Goal: Check status: Check status

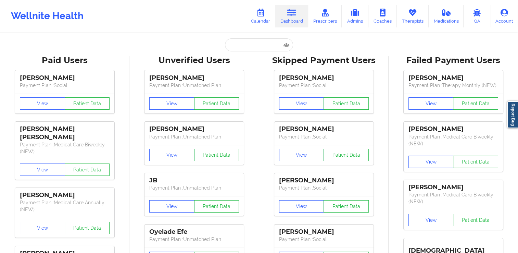
type input "[EMAIL_ADDRESS][DOMAIN_NAME]"
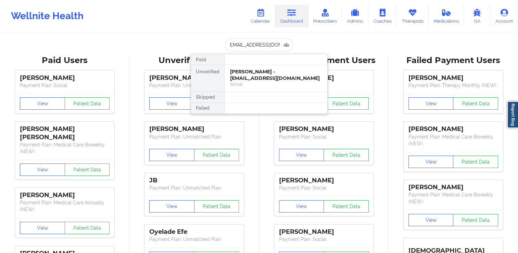
click at [255, 72] on div "[PERSON_NAME] - [EMAIL_ADDRESS][DOMAIN_NAME]" at bounding box center [276, 74] width 92 height 13
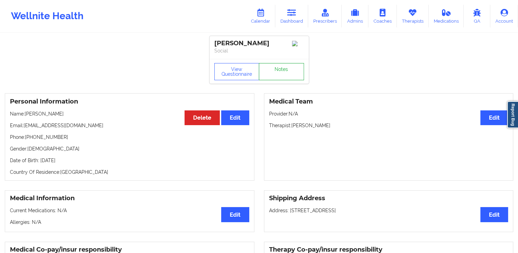
click at [270, 68] on link "Notes" at bounding box center [281, 71] width 45 height 17
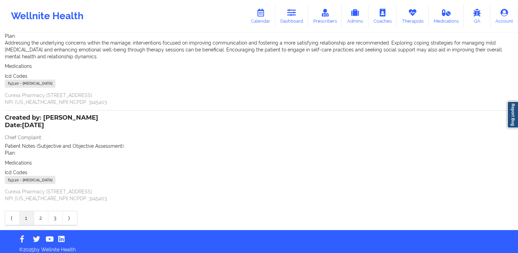
scroll to position [103, 0]
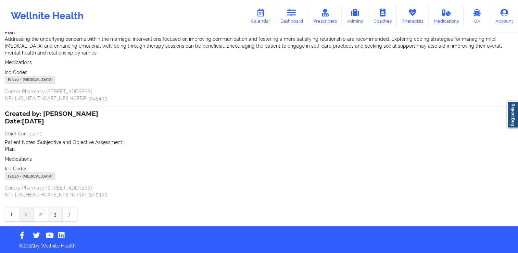
click at [56, 214] on link "3" at bounding box center [55, 214] width 14 height 14
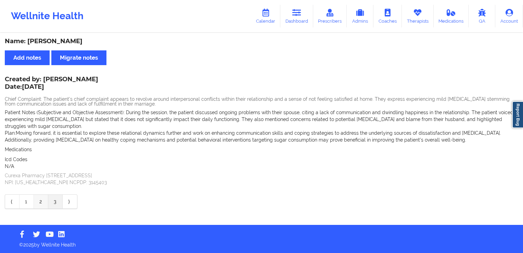
click at [41, 203] on link "2" at bounding box center [41, 201] width 14 height 14
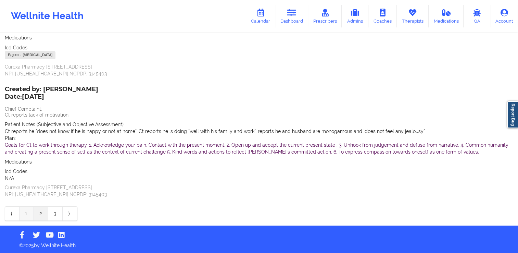
click at [29, 211] on link "1" at bounding box center [27, 213] width 14 height 14
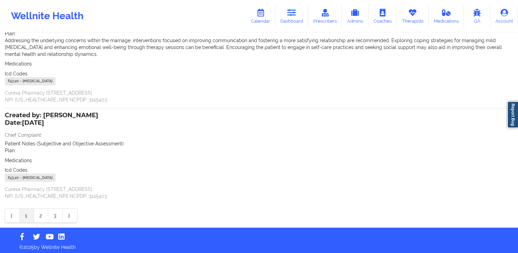
scroll to position [103, 0]
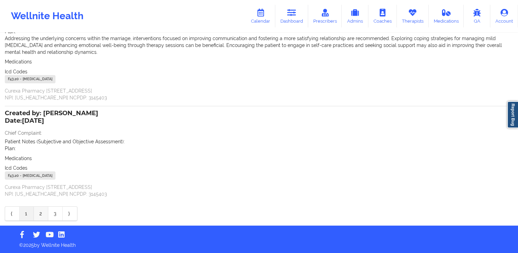
click at [39, 206] on link "2" at bounding box center [41, 213] width 14 height 14
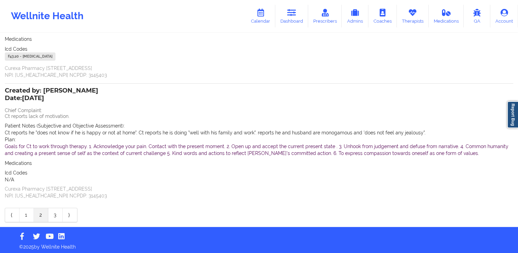
scroll to position [134, 0]
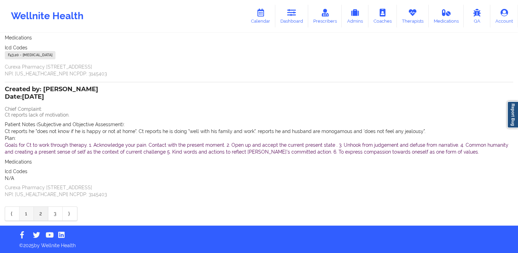
click at [29, 216] on link "1" at bounding box center [27, 213] width 14 height 14
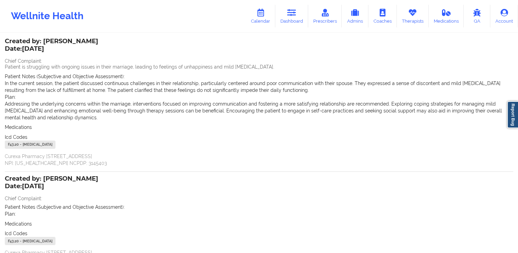
scroll to position [103, 0]
